Goal: Task Accomplishment & Management: Use online tool/utility

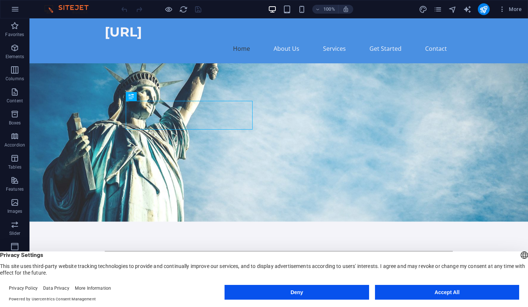
click at [442, 291] on button "Accept All" at bounding box center [447, 292] width 144 height 15
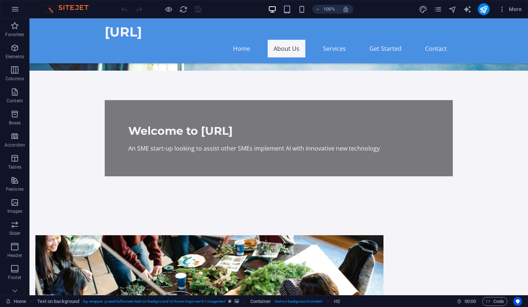
scroll to position [136, 0]
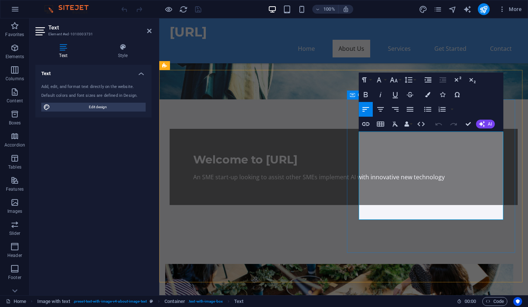
drag, startPoint x: 437, startPoint y: 215, endPoint x: 353, endPoint y: 133, distance: 117.0
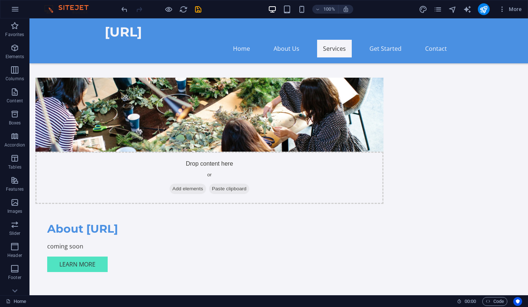
scroll to position [325, 0]
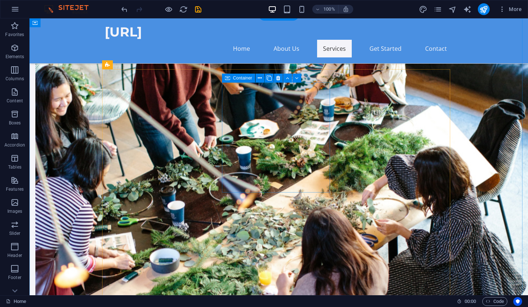
scroll to position [339, 0]
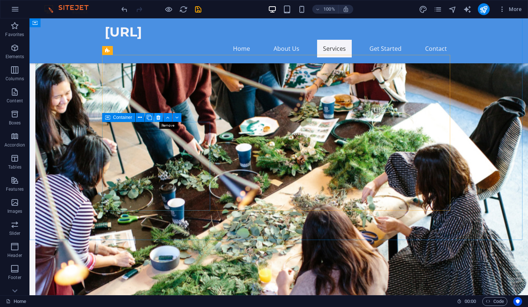
click at [158, 119] on icon at bounding box center [158, 118] width 4 height 8
click at [158, 118] on icon at bounding box center [158, 118] width 4 height 8
click at [156, 118] on icon at bounding box center [158, 118] width 4 height 8
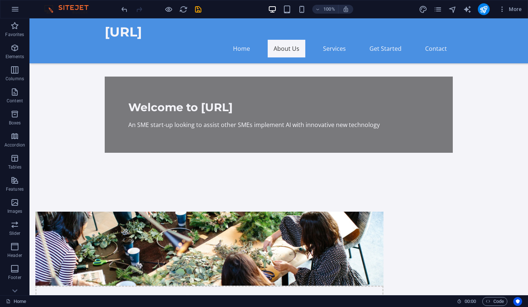
scroll to position [187, 0]
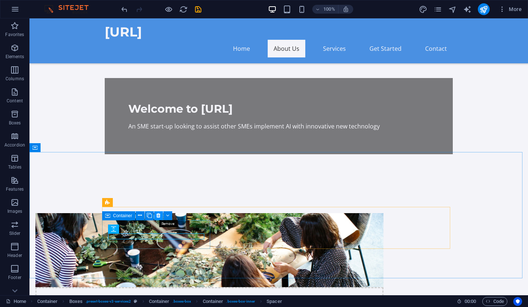
click at [159, 213] on icon at bounding box center [158, 216] width 4 height 8
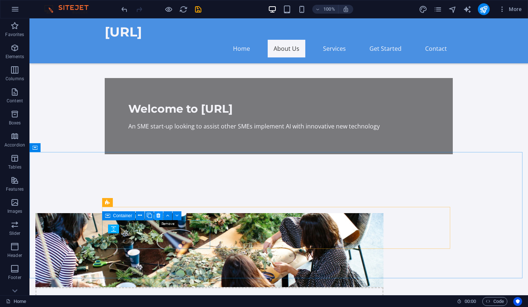
click at [157, 215] on icon at bounding box center [158, 216] width 4 height 8
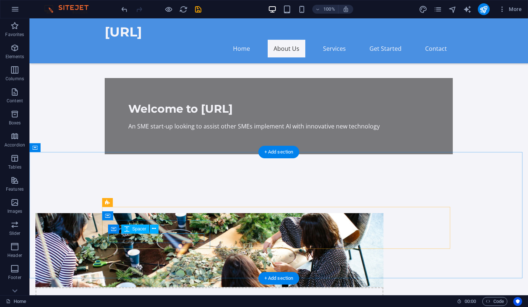
click at [129, 230] on div "Spacer" at bounding box center [135, 229] width 28 height 9
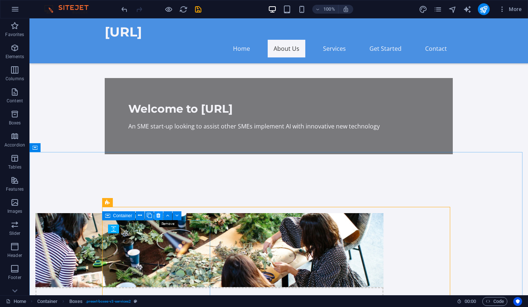
click at [157, 216] on icon at bounding box center [158, 216] width 4 height 8
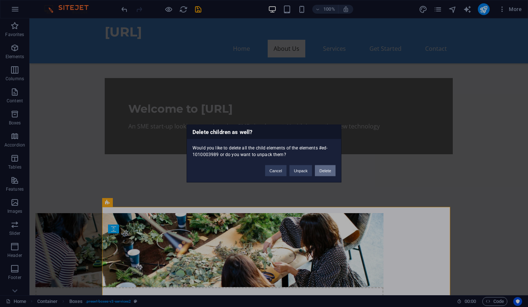
click at [326, 174] on button "Delete" at bounding box center [325, 170] width 21 height 11
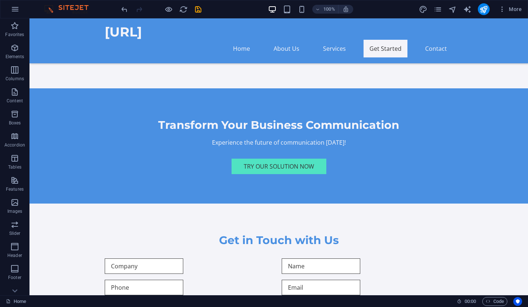
scroll to position [634, 0]
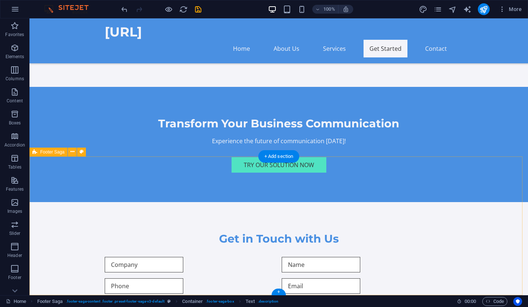
scroll to position [586, 0]
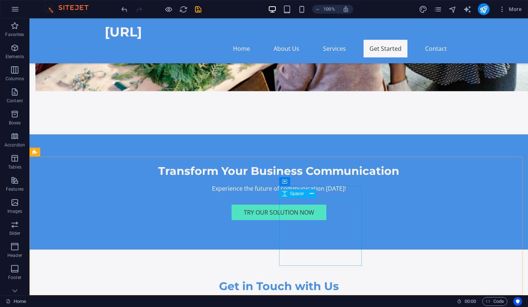
click at [302, 193] on span "Spacer" at bounding box center [297, 194] width 14 height 4
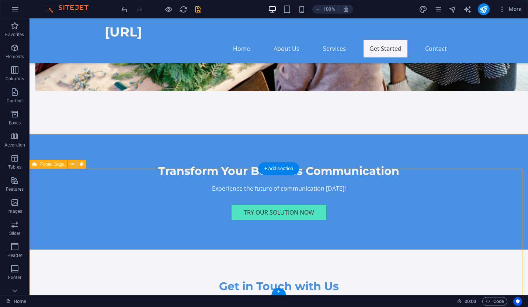
scroll to position [574, 0]
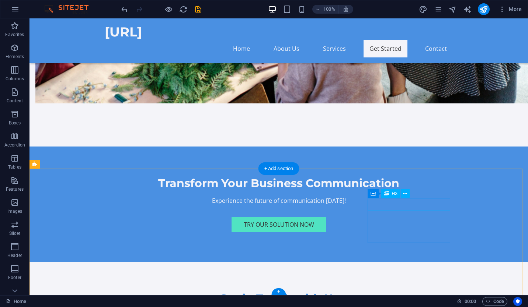
drag, startPoint x: 182, startPoint y: 194, endPoint x: 256, endPoint y: 260, distance: 99.4
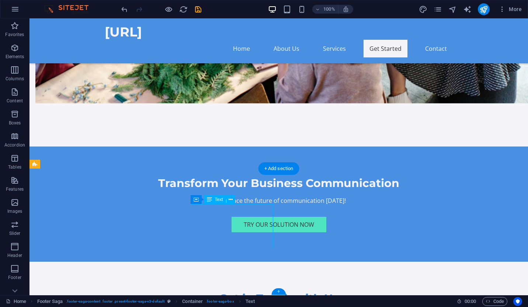
drag, startPoint x: 193, startPoint y: 209, endPoint x: 243, endPoint y: 252, distance: 65.8
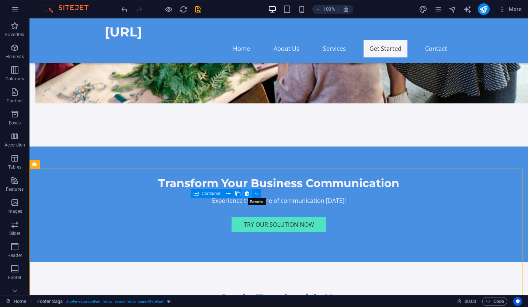
click at [243, 195] on button at bounding box center [246, 193] width 9 height 9
click at [290, 195] on icon at bounding box center [291, 194] width 4 height 8
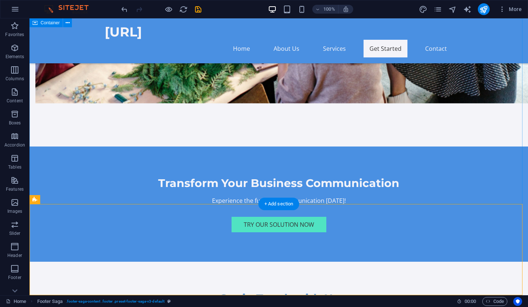
scroll to position [539, 0]
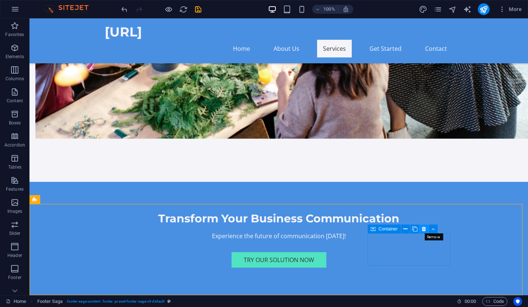
click at [422, 230] on icon at bounding box center [423, 229] width 4 height 8
click at [423, 228] on icon at bounding box center [423, 229] width 4 height 8
click at [423, 229] on icon at bounding box center [423, 229] width 4 height 8
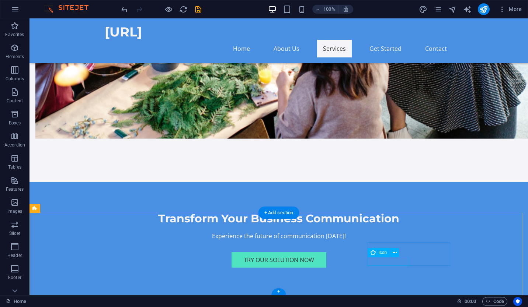
scroll to position [530, 0]
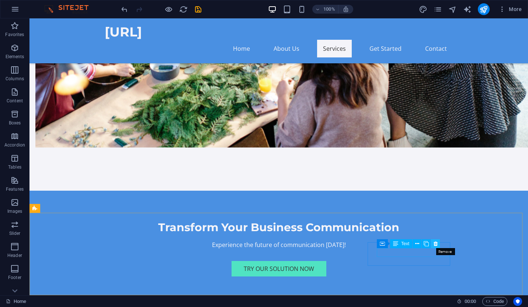
click at [438, 244] on button at bounding box center [435, 243] width 9 height 9
click at [435, 243] on icon at bounding box center [435, 244] width 4 height 8
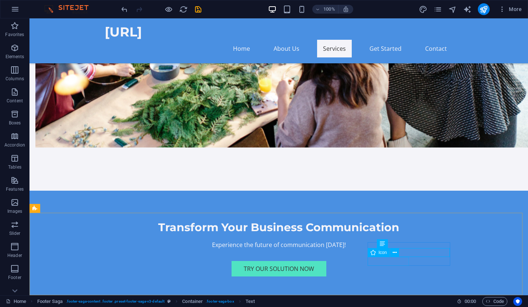
click at [377, 257] on div "Icon" at bounding box center [385, 252] width 36 height 9
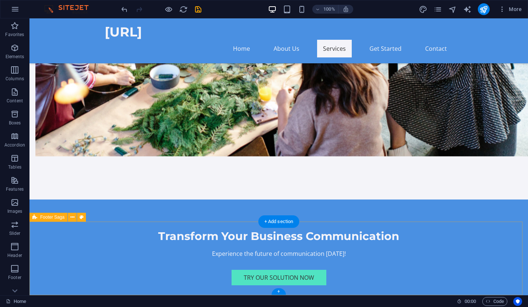
drag, startPoint x: 340, startPoint y: 251, endPoint x: 406, endPoint y: 274, distance: 69.7
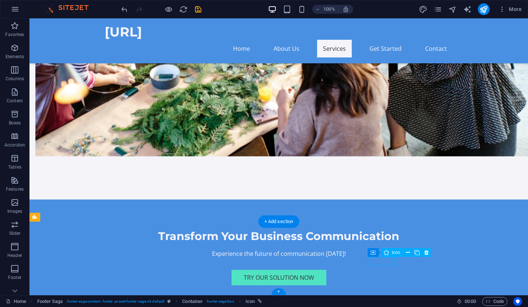
scroll to position [512, 0]
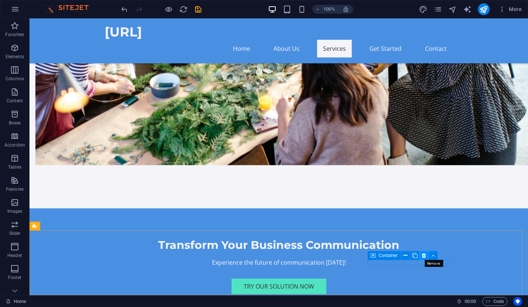
click at [424, 254] on icon at bounding box center [423, 256] width 4 height 8
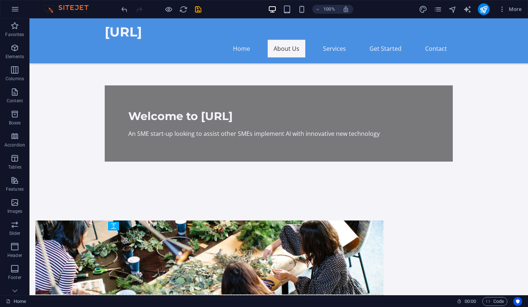
scroll to position [178, 0]
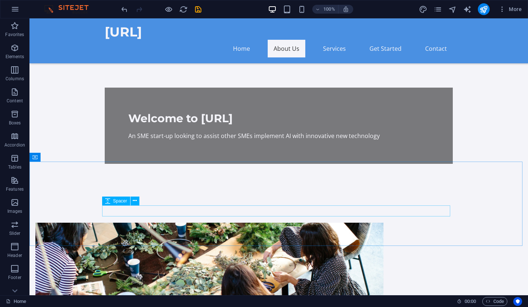
click at [121, 203] on span "Spacer" at bounding box center [120, 201] width 14 height 4
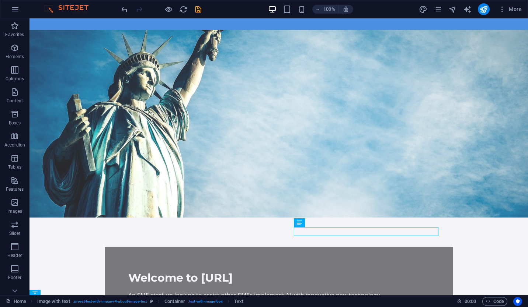
scroll to position [0, 0]
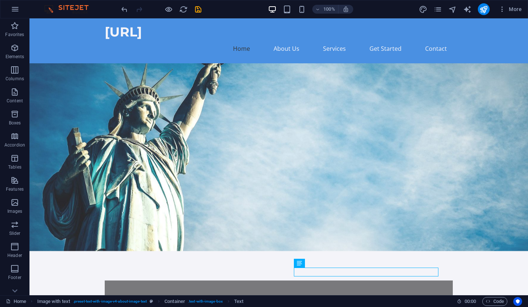
click at [337, 127] on figure at bounding box center [278, 157] width 498 height 188
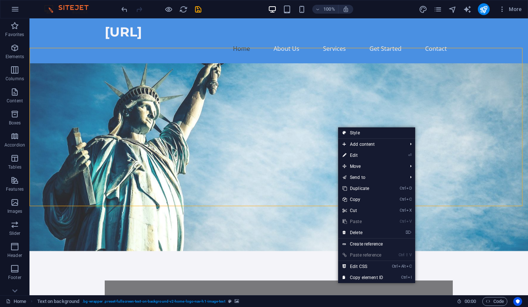
click at [325, 120] on figure at bounding box center [278, 157] width 498 height 188
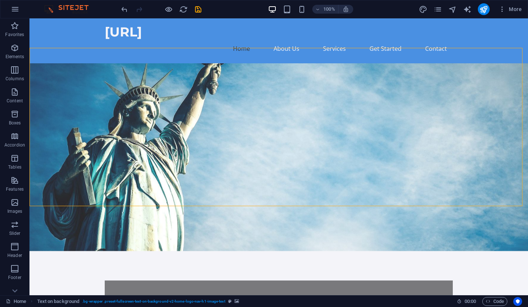
click at [325, 120] on figure at bounding box center [278, 157] width 498 height 188
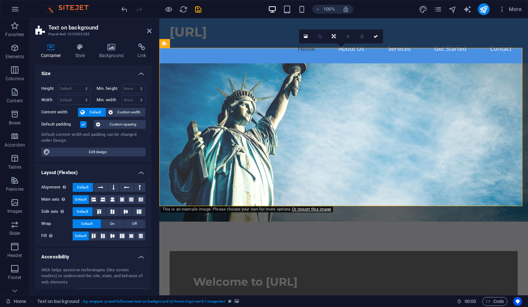
drag, startPoint x: 150, startPoint y: 96, endPoint x: 151, endPoint y: 66, distance: 29.5
click at [151, 66] on div "Size Height Default px rem % vh vw Min. height None px rem % vh vw Width Defaul…" at bounding box center [93, 177] width 116 height 225
click at [150, 87] on li "Size Height Default px rem % vh vw Min. height None px rem % vh vw Width Defaul…" at bounding box center [93, 114] width 116 height 98
drag, startPoint x: 148, startPoint y: 229, endPoint x: 149, endPoint y: 246, distance: 17.7
click at [149, 246] on div "Alignment Determines the flex direction. Default Main axis Determine how elemen…" at bounding box center [93, 212] width 116 height 70
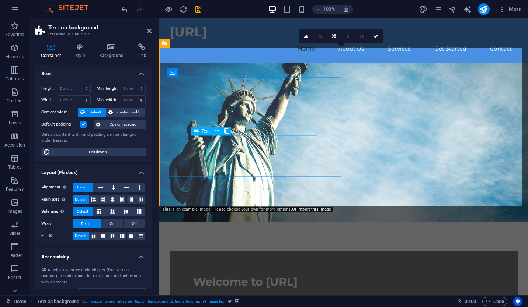
click at [252, 295] on div "An SME start-up looking to assist other SMEs implement AI with innovative new t…" at bounding box center [343, 299] width 301 height 9
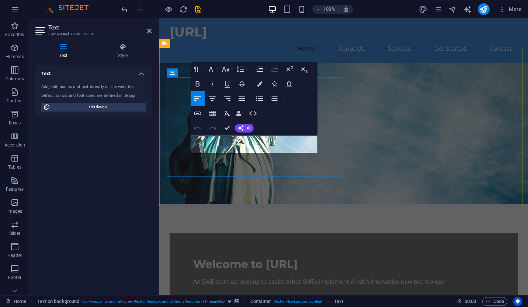
click at [263, 277] on p "An SME start-up looking to assist other SMEs implement AI with innovative new t…" at bounding box center [343, 281] width 301 height 9
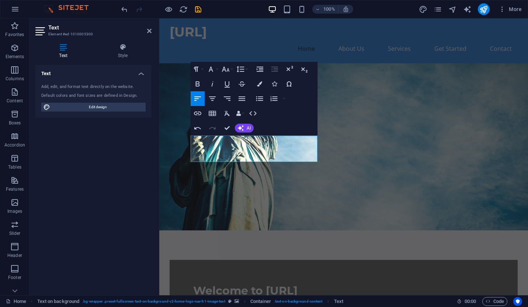
click at [130, 177] on div "Text Add, edit, and format text directly on the website. Default colors and fon…" at bounding box center [93, 177] width 116 height 225
click at [442, 160] on figure at bounding box center [343, 146] width 368 height 167
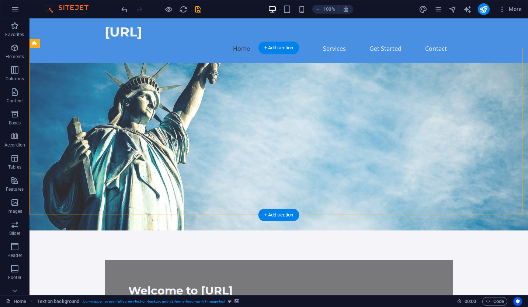
click at [358, 125] on figure at bounding box center [278, 146] width 498 height 167
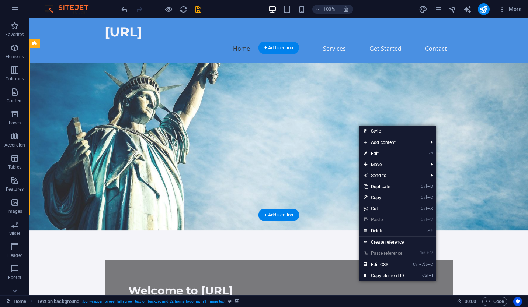
click at [358, 125] on figure at bounding box center [278, 146] width 498 height 167
click at [341, 119] on figure at bounding box center [278, 146] width 498 height 167
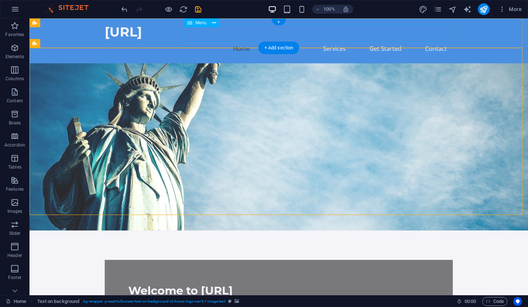
click at [292, 40] on nav "Home About Us Services Get Started Contact" at bounding box center [279, 49] width 348 height 18
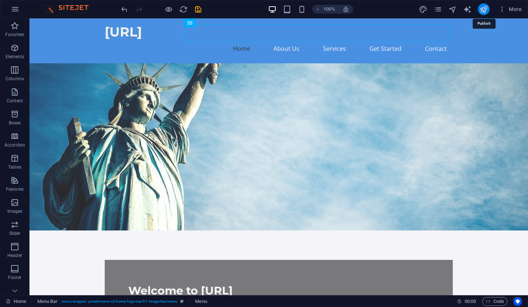
click at [482, 8] on icon "publish" at bounding box center [483, 9] width 8 height 8
checkbox input "false"
